Goal: Task Accomplishment & Management: Manage account settings

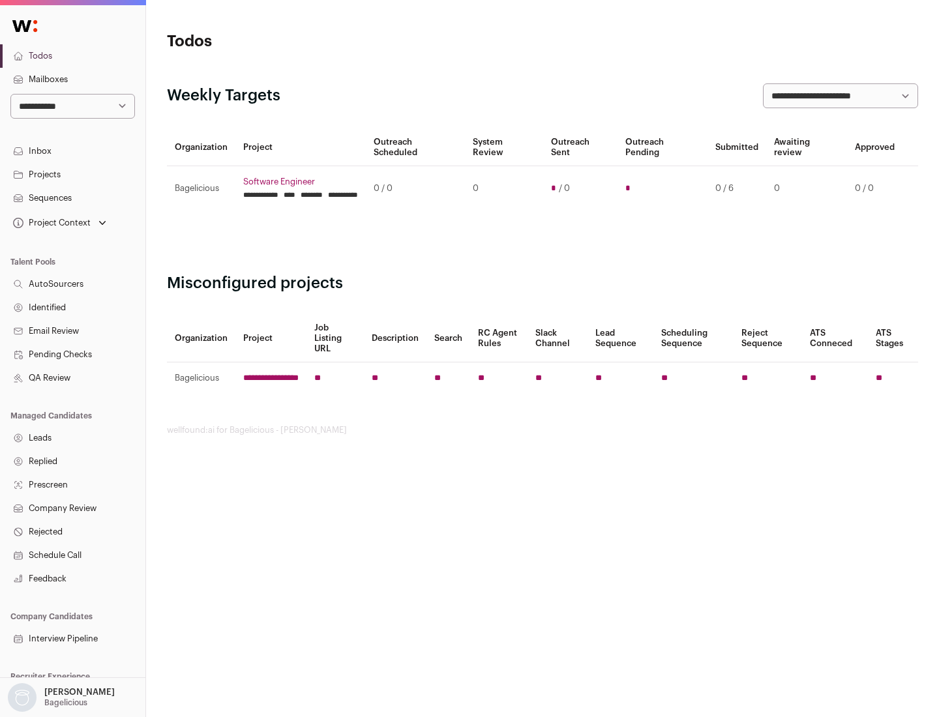
click at [72, 174] on link "Projects" at bounding box center [72, 174] width 145 height 23
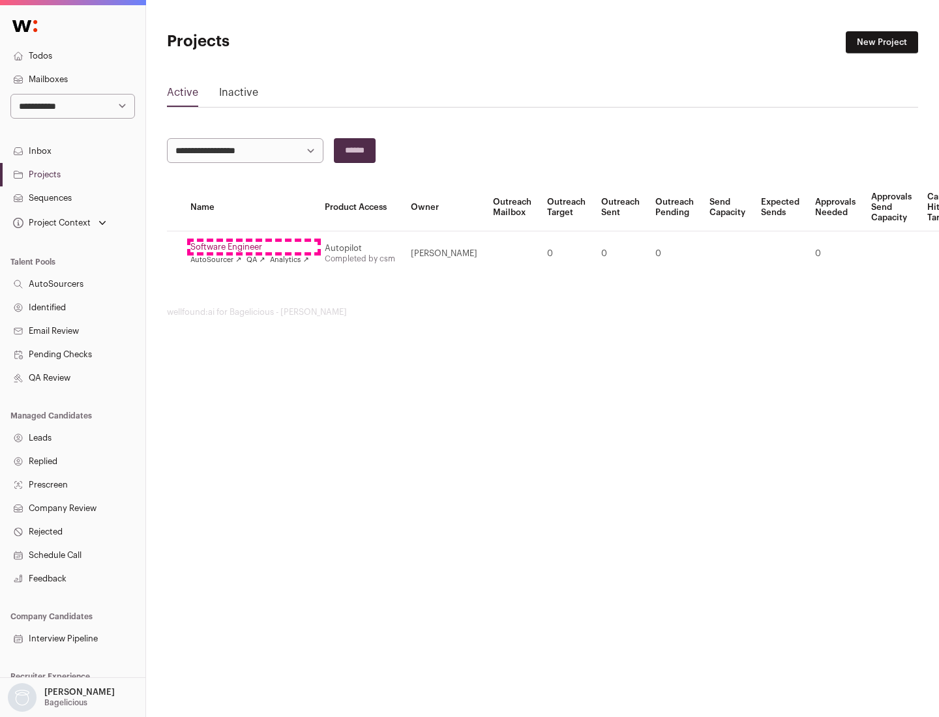
click at [254, 247] on link "Software Engineer" at bounding box center [249, 247] width 119 height 10
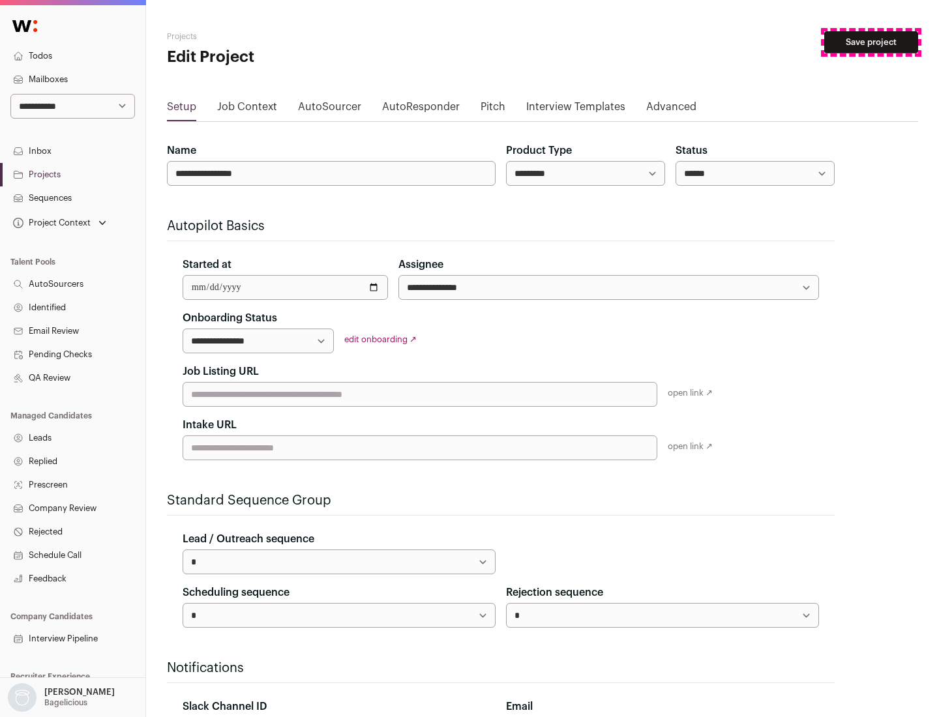
click at [871, 42] on button "Save project" at bounding box center [871, 42] width 94 height 22
